Goal: Task Accomplishment & Management: Complete application form

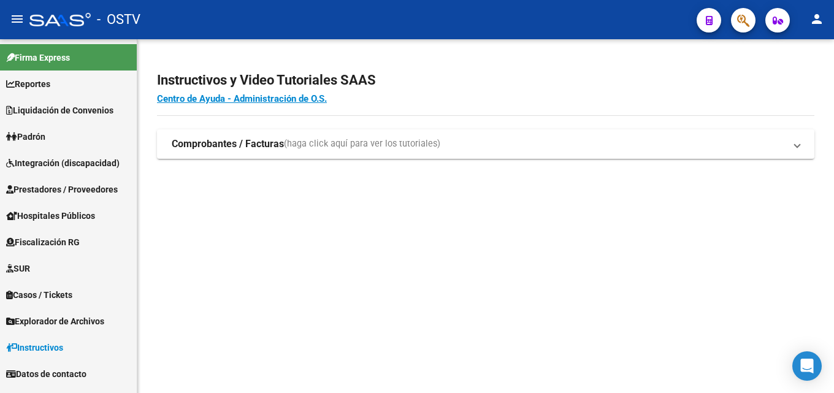
click at [113, 118] on link "Liquidación de Convenios" at bounding box center [68, 110] width 137 height 26
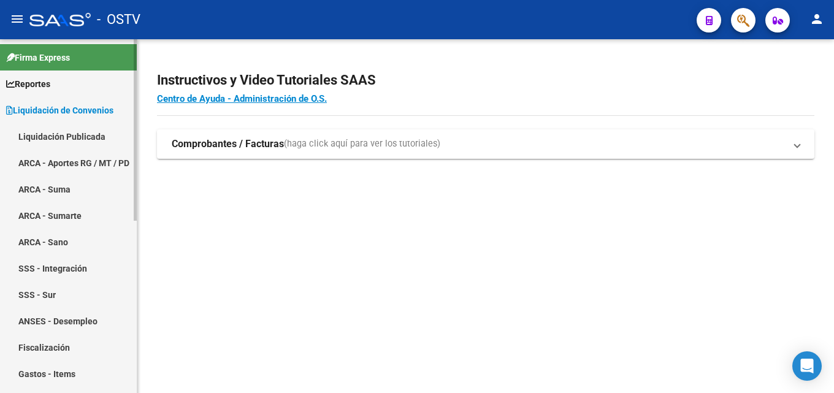
click at [95, 118] on link "Liquidación de Convenios" at bounding box center [68, 110] width 137 height 26
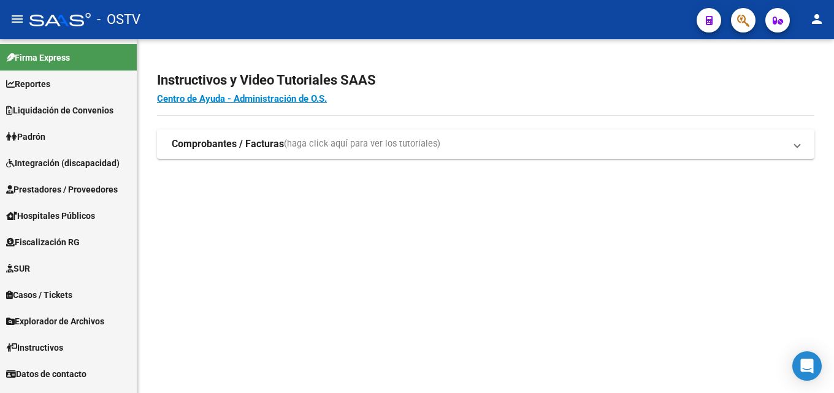
click at [75, 194] on span "Prestadores / Proveedores" at bounding box center [62, 189] width 112 height 13
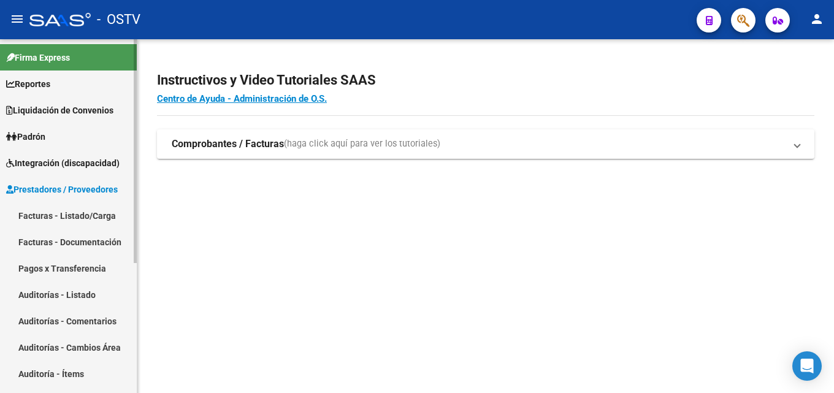
click at [82, 242] on link "Facturas - Documentación" at bounding box center [68, 242] width 137 height 26
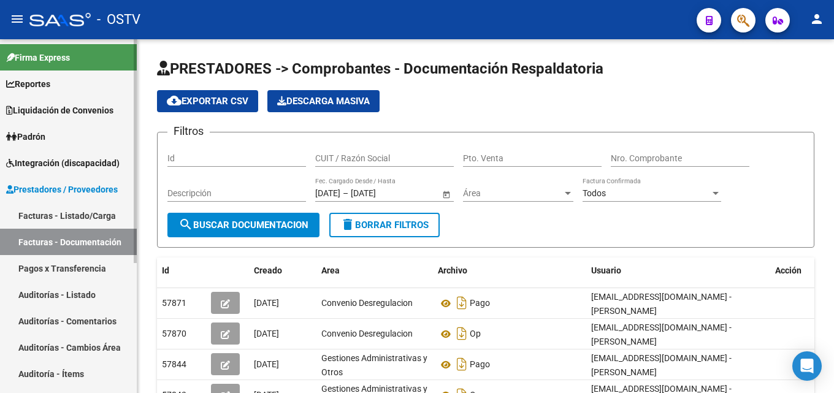
click at [64, 221] on link "Facturas - Listado/Carga" at bounding box center [68, 215] width 137 height 26
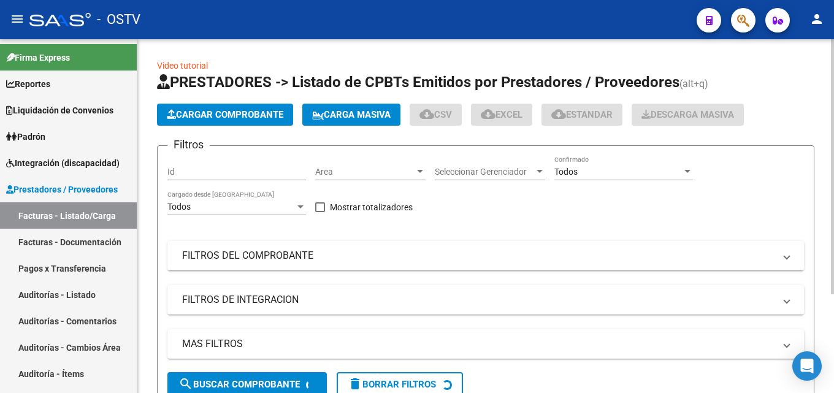
click at [275, 121] on button "Cargar Comprobante" at bounding box center [225, 115] width 136 height 22
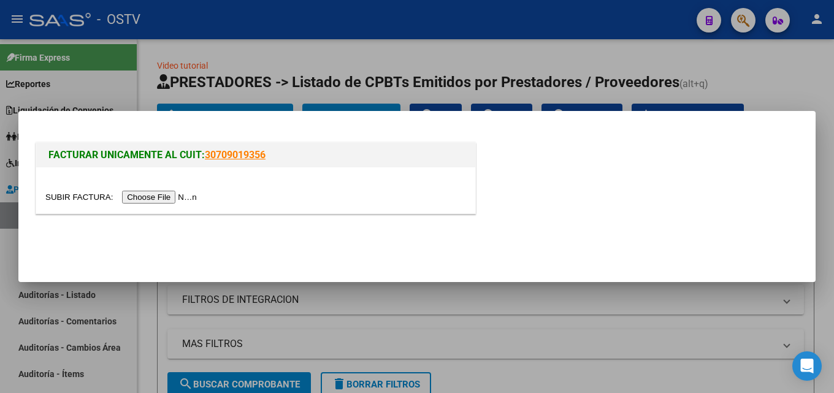
click at [178, 196] on input "file" at bounding box center [122, 197] width 155 height 13
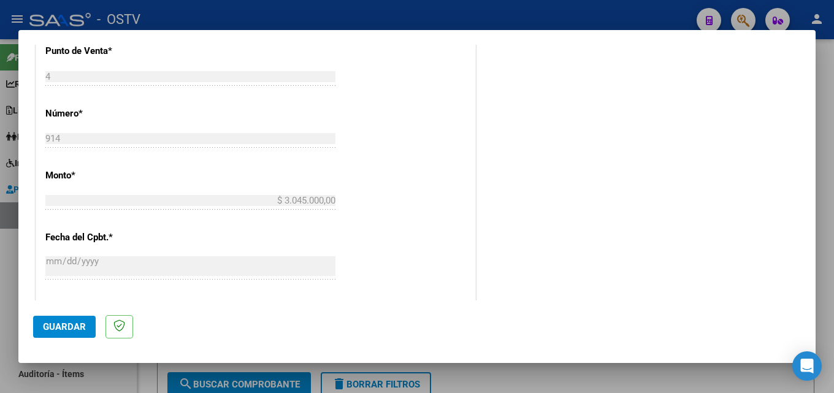
scroll to position [491, 0]
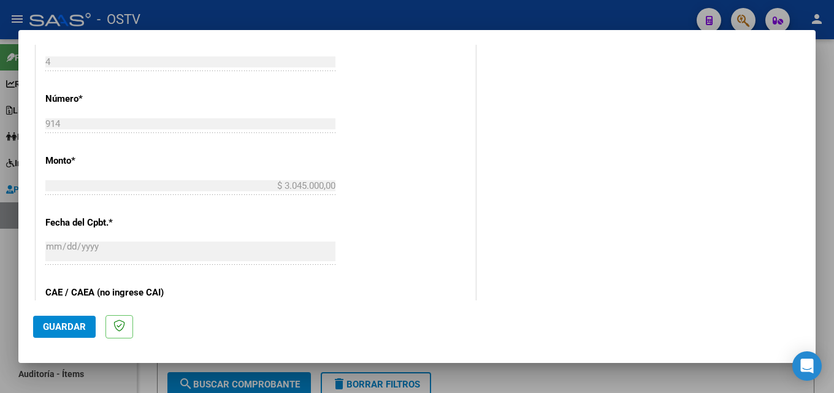
click at [71, 329] on span "Guardar" at bounding box center [64, 326] width 43 height 11
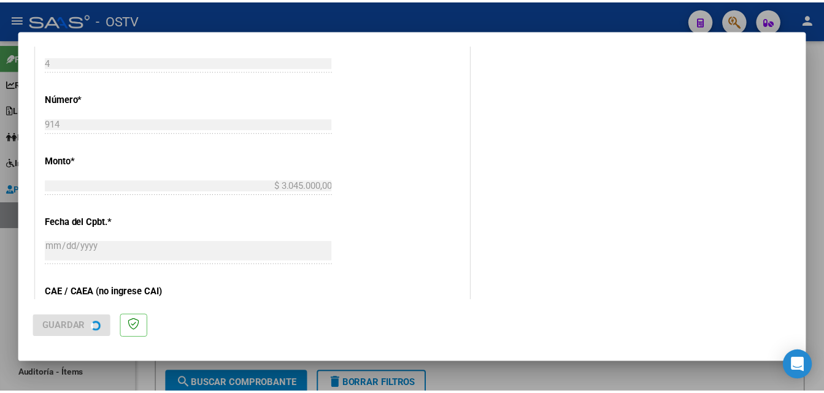
scroll to position [0, 0]
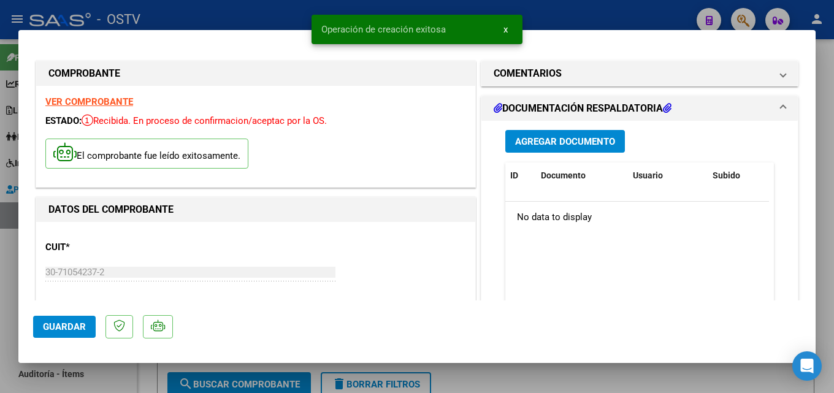
click at [600, 9] on div at bounding box center [417, 196] width 834 height 393
type input "$ 0,00"
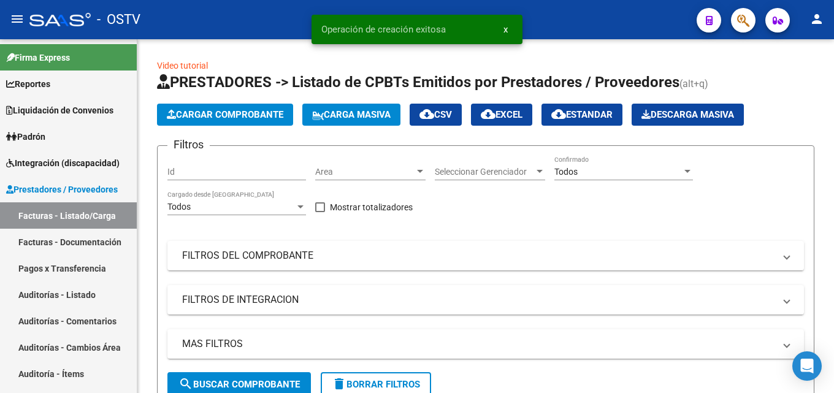
click at [814, 0] on mat-toolbar "menu - OSTV person" at bounding box center [417, 19] width 834 height 39
click at [829, 26] on button "person" at bounding box center [817, 19] width 25 height 25
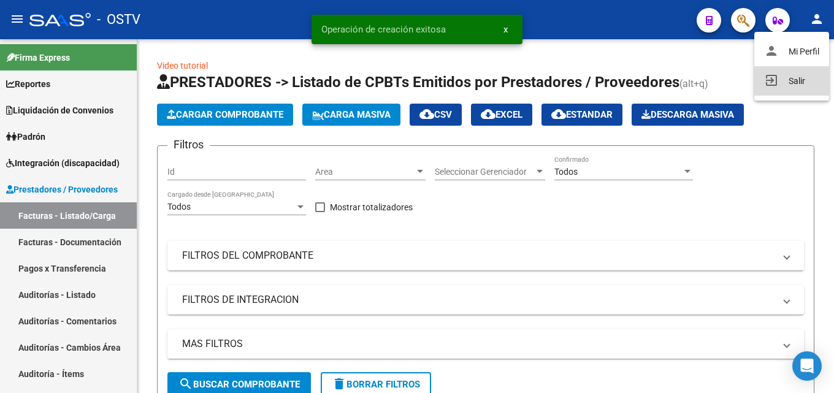
click at [803, 77] on button "exit_to_app Salir" at bounding box center [791, 80] width 75 height 29
